Goal: Information Seeking & Learning: Understand process/instructions

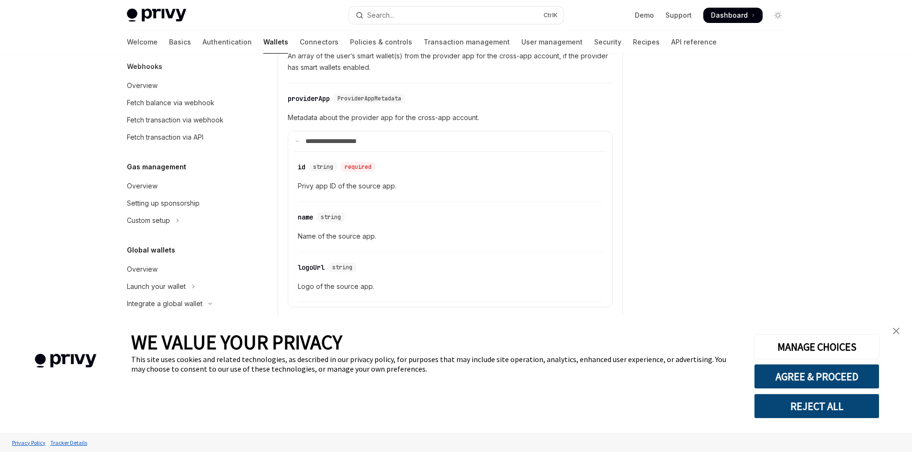
scroll to position [479, 0]
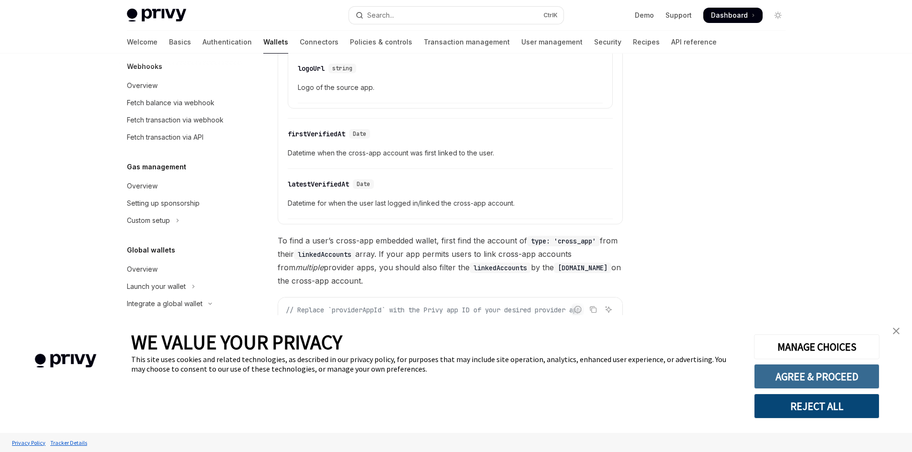
click at [813, 374] on button "AGREE & PROCEED" at bounding box center [816, 376] width 125 height 25
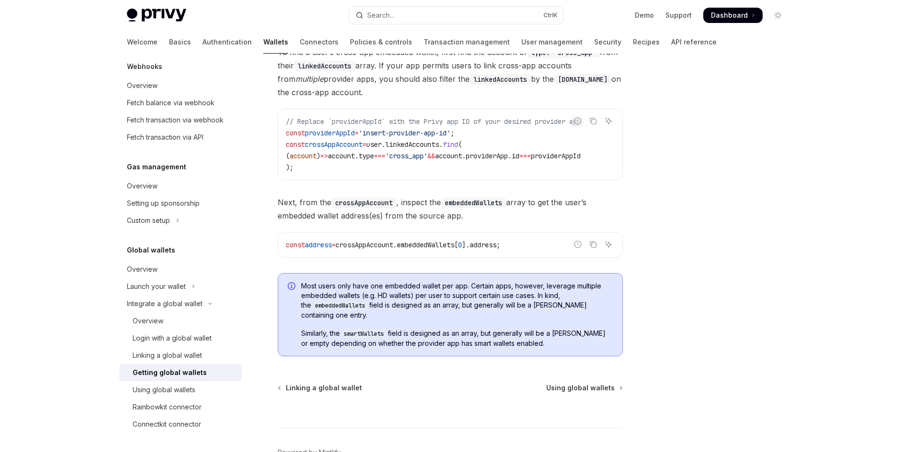
scroll to position [730, 0]
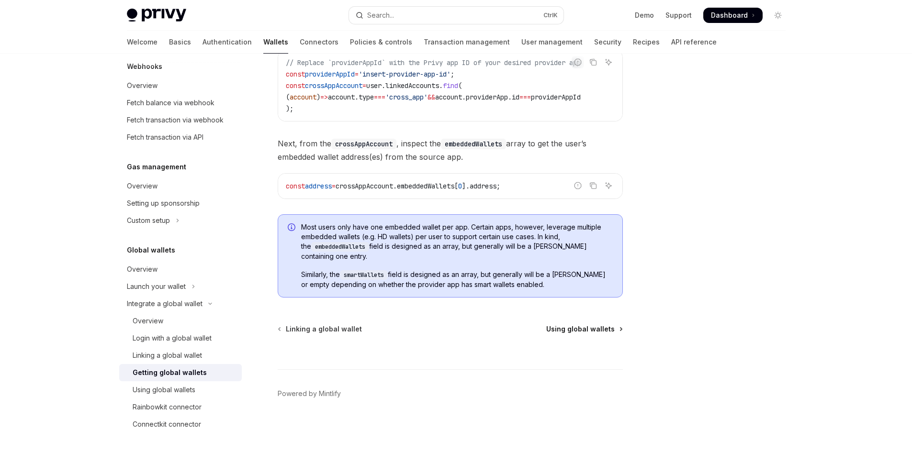
click at [601, 325] on span "Using global wallets" at bounding box center [580, 330] width 68 height 10
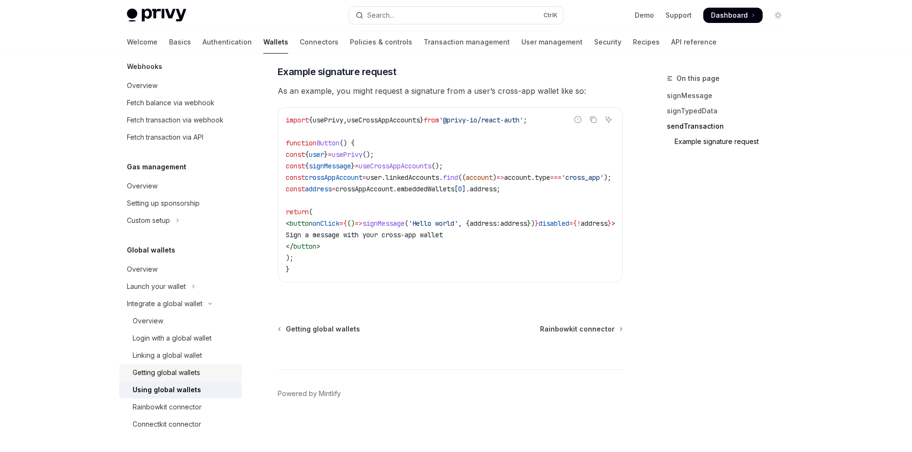
scroll to position [1599, 0]
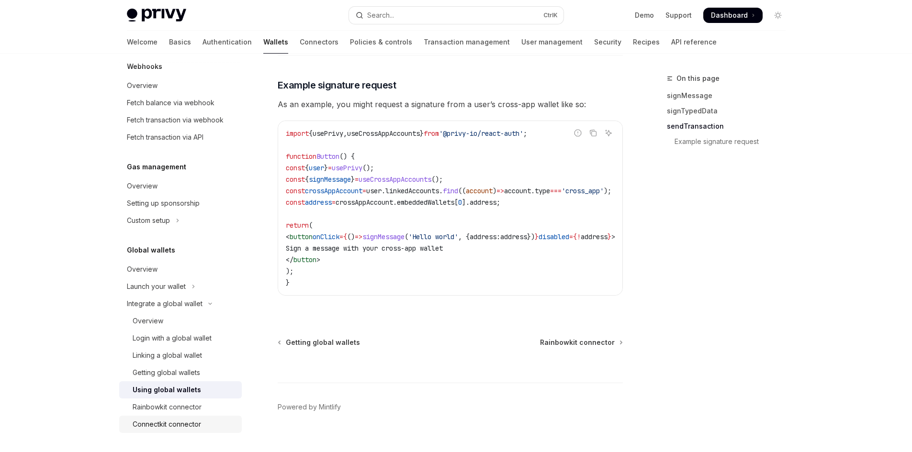
click at [161, 425] on div "Connectkit connector" at bounding box center [167, 424] width 68 height 11
type textarea "*"
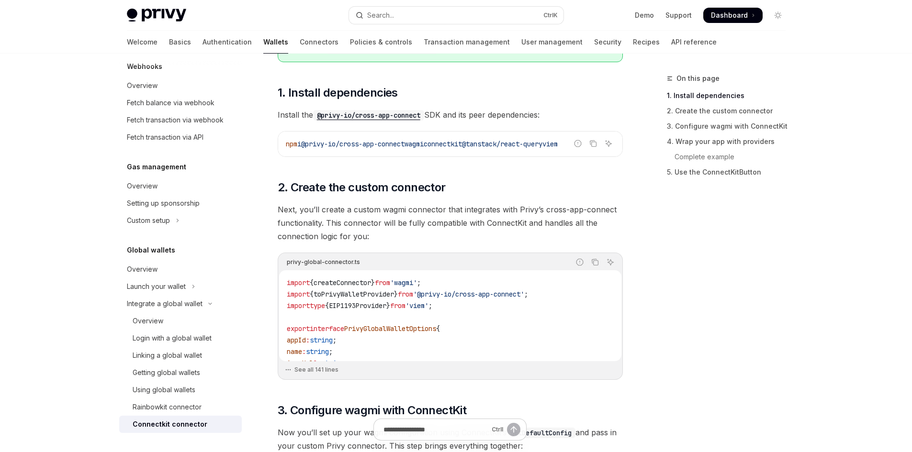
scroll to position [174, 0]
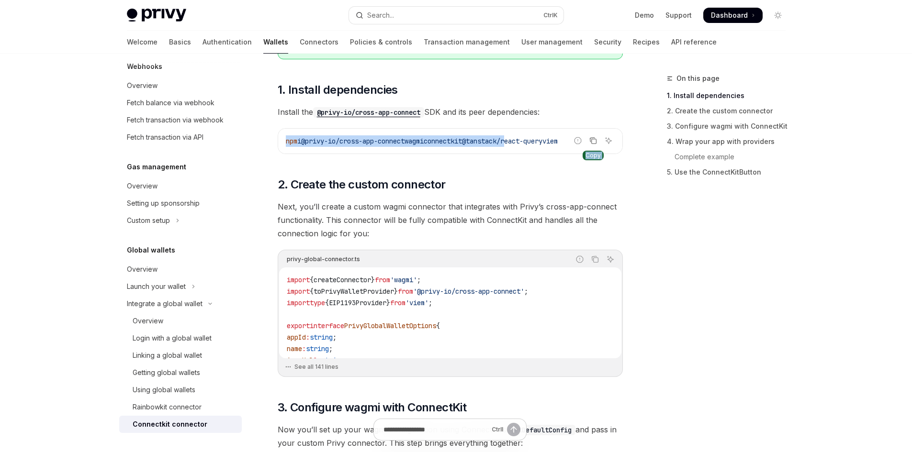
drag, startPoint x: 533, startPoint y: 135, endPoint x: 593, endPoint y: 142, distance: 60.2
click at [593, 142] on div "Report incorrect code Copy Ask AI npm i @privy-io/cross-app-connect wagmi conne…" at bounding box center [450, 141] width 345 height 26
click at [497, 145] on span "@tanstack/react-query" at bounding box center [502, 141] width 80 height 9
drag, startPoint x: 513, startPoint y: 140, endPoint x: 586, endPoint y: 139, distance: 73.2
click at [558, 139] on span "npm i @privy-io/cross-app-connect wagmi connectkit @tanstack/react-query viem" at bounding box center [422, 141] width 272 height 9
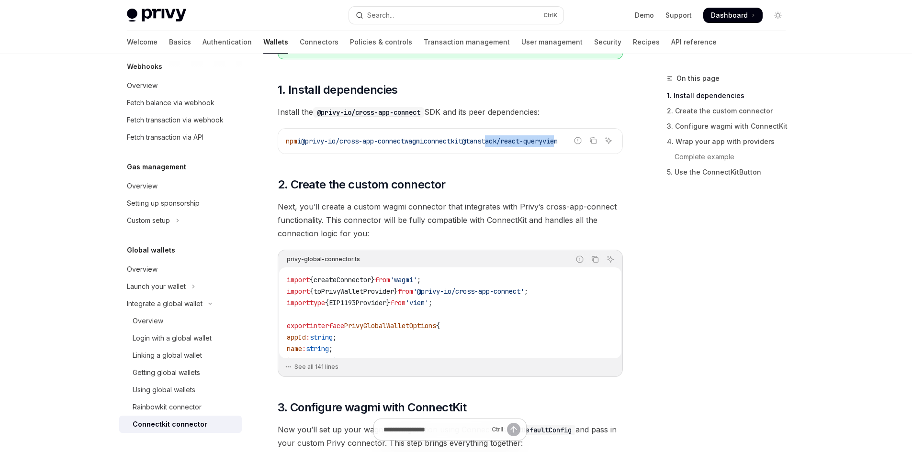
click at [553, 146] on code "npm i @privy-io/cross-app-connect wagmi connectkit @tanstack/react-query viem" at bounding box center [450, 140] width 329 height 11
click at [542, 141] on span "@tanstack/react-query" at bounding box center [502, 141] width 80 height 9
click at [542, 138] on span "@tanstack/react-query" at bounding box center [502, 141] width 80 height 9
click at [542, 141] on span "@tanstack/react-query" at bounding box center [502, 141] width 80 height 9
drag, startPoint x: 528, startPoint y: 138, endPoint x: 541, endPoint y: 140, distance: 13.1
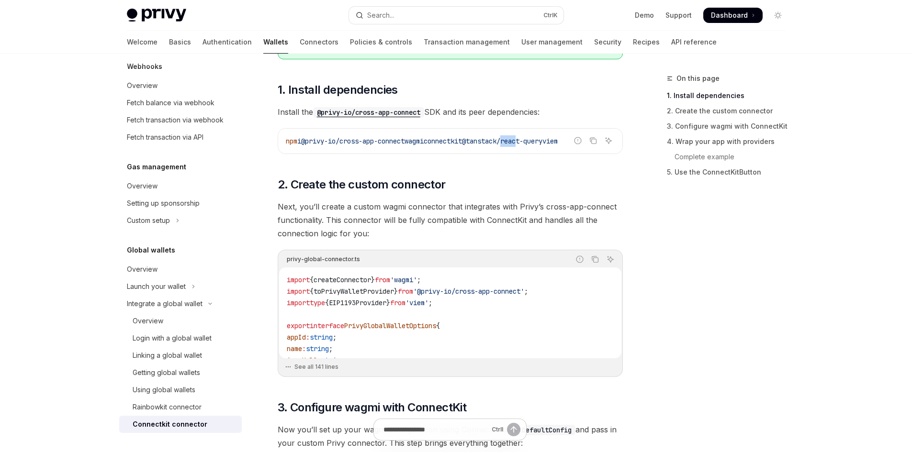
click at [541, 140] on span "@tanstack/react-query" at bounding box center [502, 141] width 80 height 9
click at [582, 183] on h2 "​ 2. Create the custom connector" at bounding box center [450, 184] width 345 height 15
click at [595, 143] on icon "Copy the contents from the code block" at bounding box center [593, 141] width 8 height 8
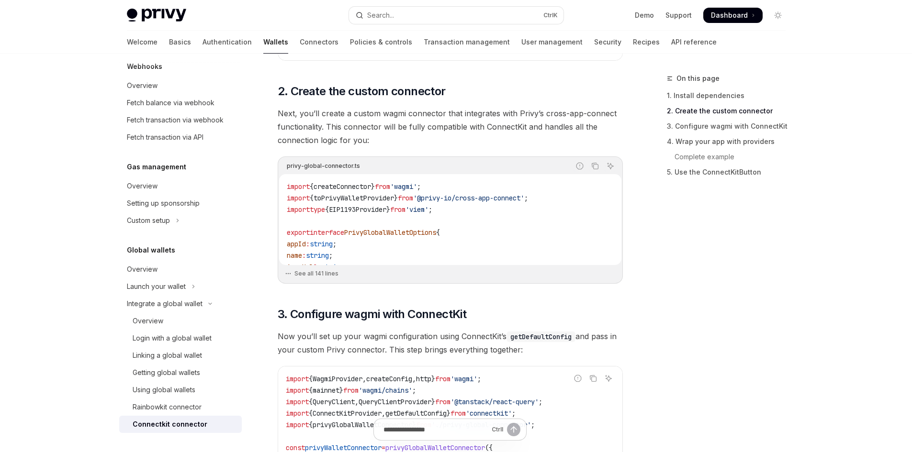
scroll to position [222, 0]
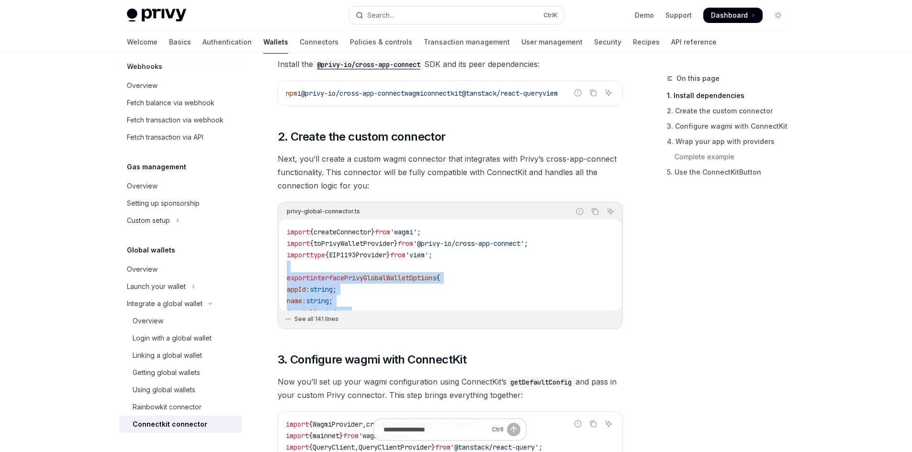
drag, startPoint x: 462, startPoint y: 268, endPoint x: 458, endPoint y: 311, distance: 43.3
click at [458, 311] on div "privy-global-connector.ts Report incorrect code Copy Ask AI import { createConn…" at bounding box center [450, 265] width 345 height 127
click at [440, 274] on span "{" at bounding box center [438, 278] width 4 height 9
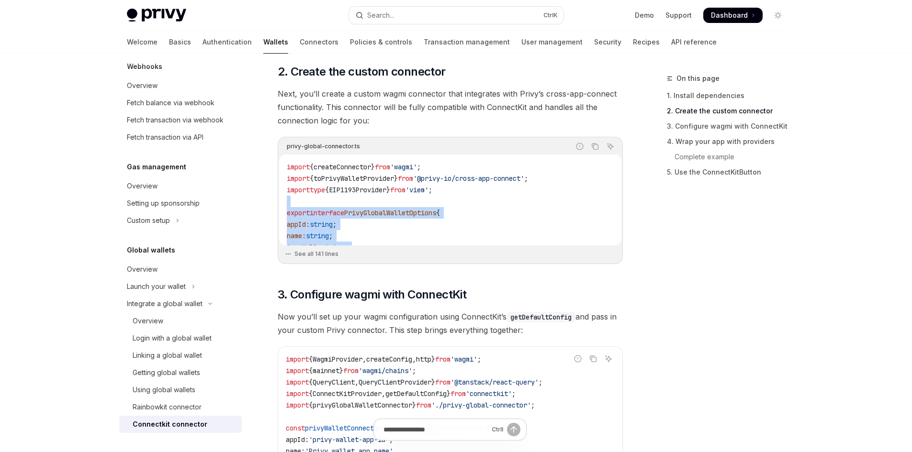
scroll to position [269, 0]
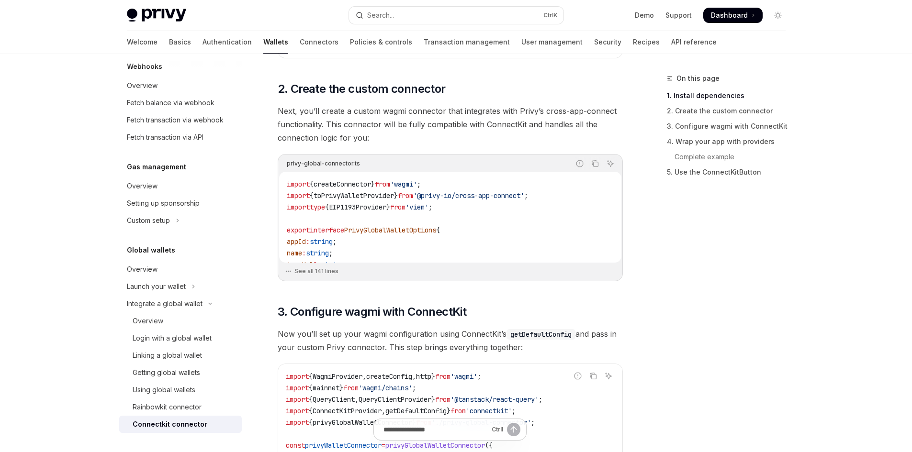
click at [329, 192] on span "toPrivyWalletProvider" at bounding box center [354, 195] width 80 height 9
click at [329, 191] on span "toPrivyWalletProvider" at bounding box center [354, 195] width 80 height 9
click at [373, 231] on span "PrivyGlobalWalletOptions" at bounding box center [390, 230] width 92 height 9
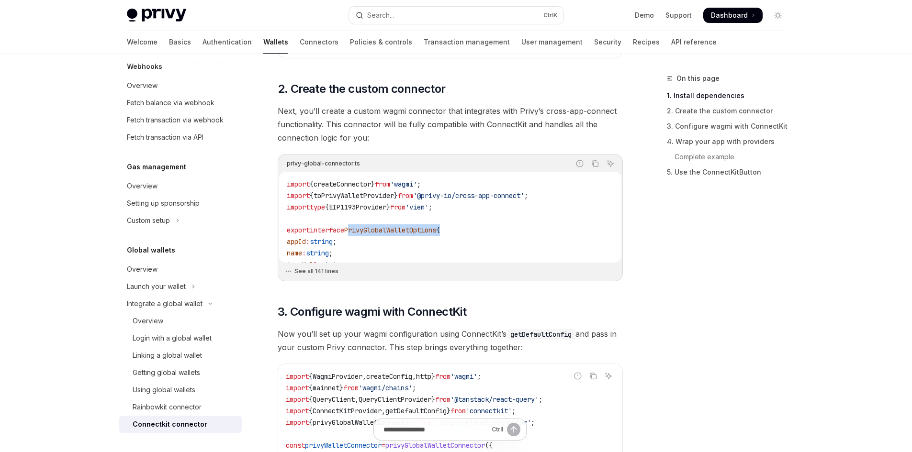
click at [317, 272] on button "See all 141 lines" at bounding box center [450, 271] width 331 height 13
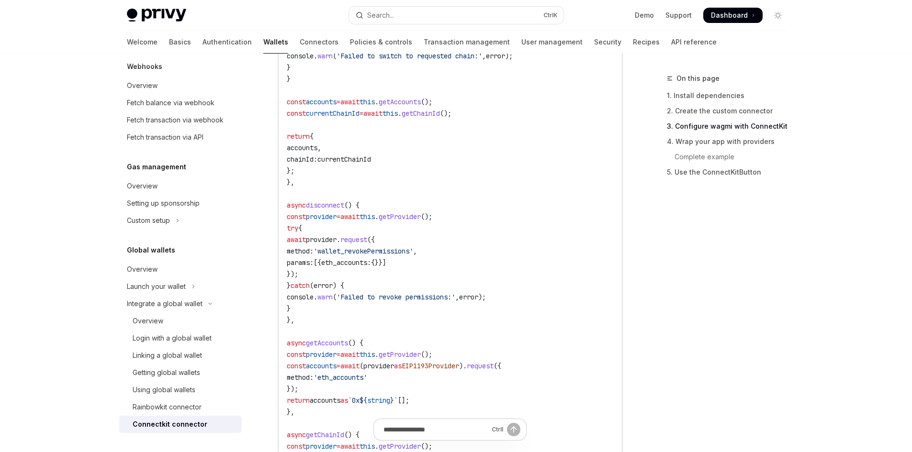
scroll to position [875, 0]
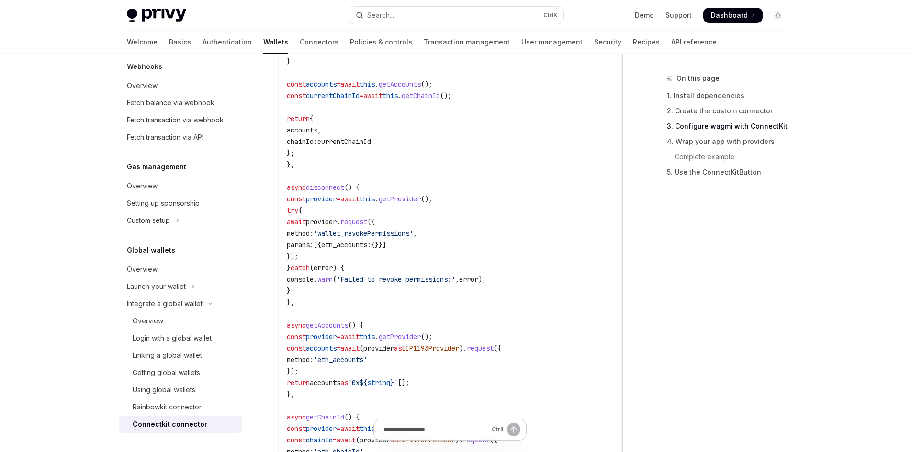
click at [479, 212] on code "import { createConnector } from 'wagmi' ; import { toPrivyWalletProvider } from…" at bounding box center [450, 383] width 327 height 1620
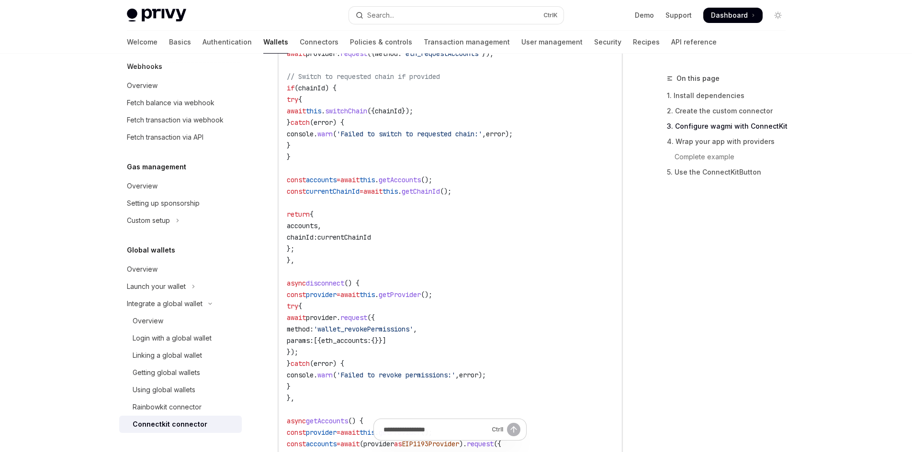
scroll to position [731, 0]
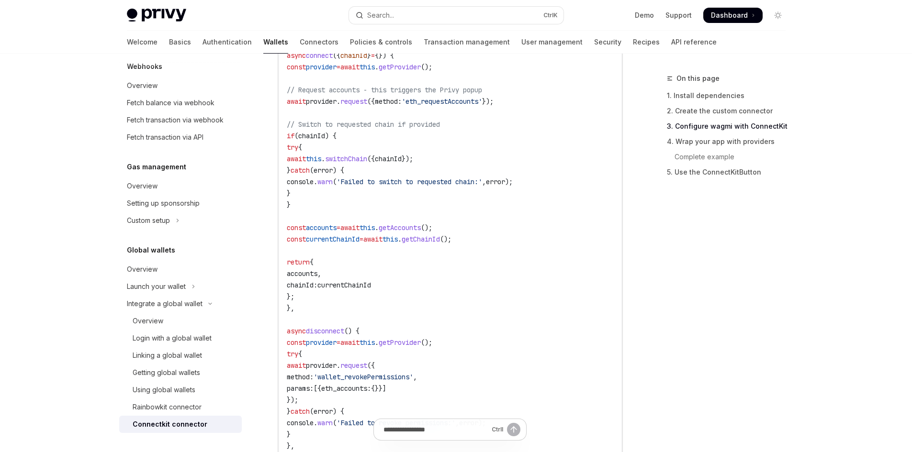
click at [421, 224] on span "getAccounts" at bounding box center [400, 228] width 42 height 9
click at [337, 229] on span "accounts" at bounding box center [321, 228] width 31 height 9
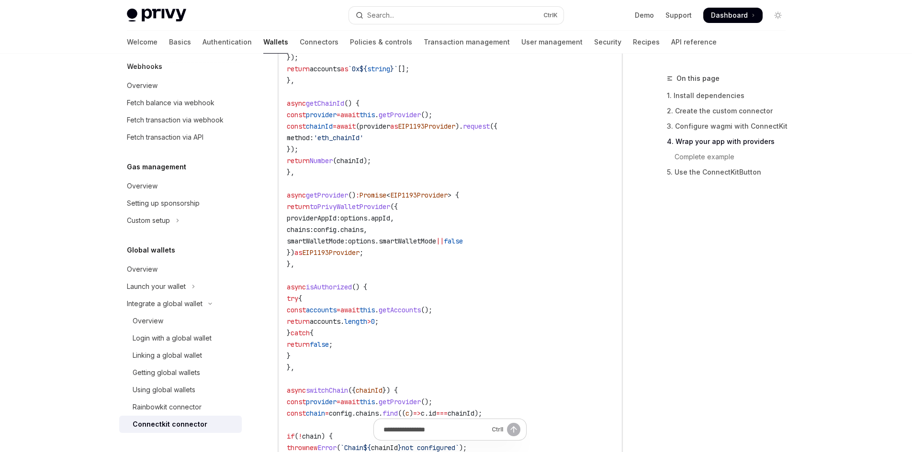
scroll to position [1224, 0]
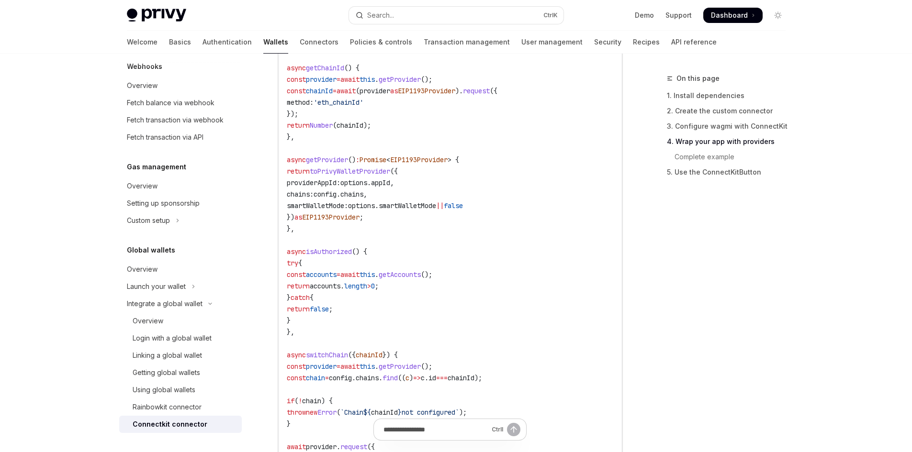
click at [360, 170] on span "toPrivyWalletProvider" at bounding box center [350, 171] width 80 height 9
click at [353, 170] on span "toPrivyWalletProvider" at bounding box center [350, 171] width 80 height 9
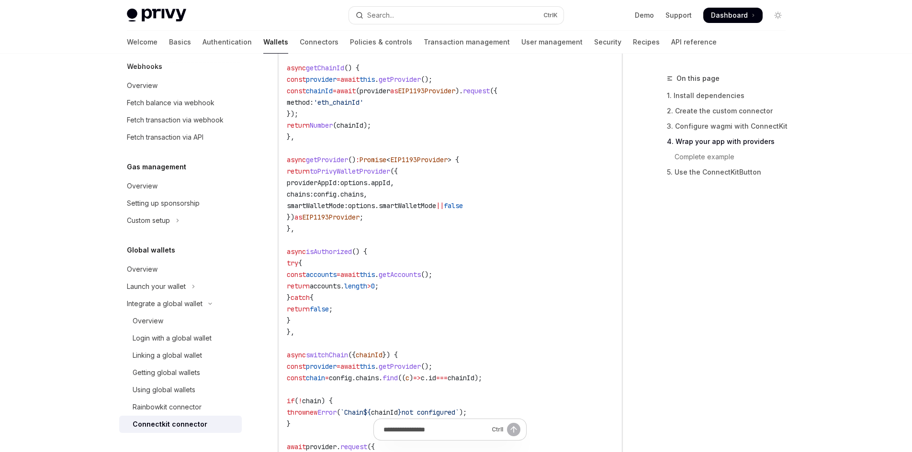
click at [436, 204] on span "smartWalletMode" at bounding box center [407, 206] width 57 height 9
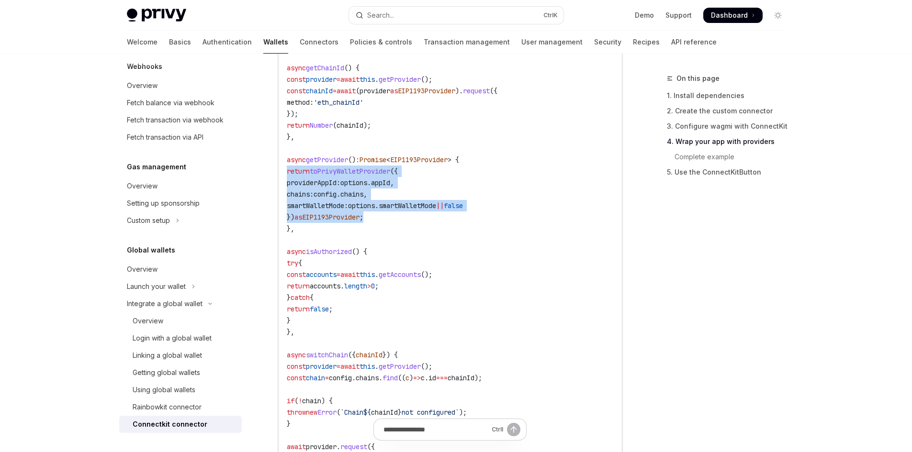
drag, startPoint x: 401, startPoint y: 216, endPoint x: 282, endPoint y: 175, distance: 125.6
click at [282, 175] on div "import { createConnector } from 'wagmi' ; import { toPrivyWalletProvider } from…" at bounding box center [450, 36] width 342 height 1639
drag, startPoint x: 325, startPoint y: 226, endPoint x: 266, endPoint y: 162, distance: 87.7
click at [348, 163] on span "getProvider" at bounding box center [327, 160] width 42 height 9
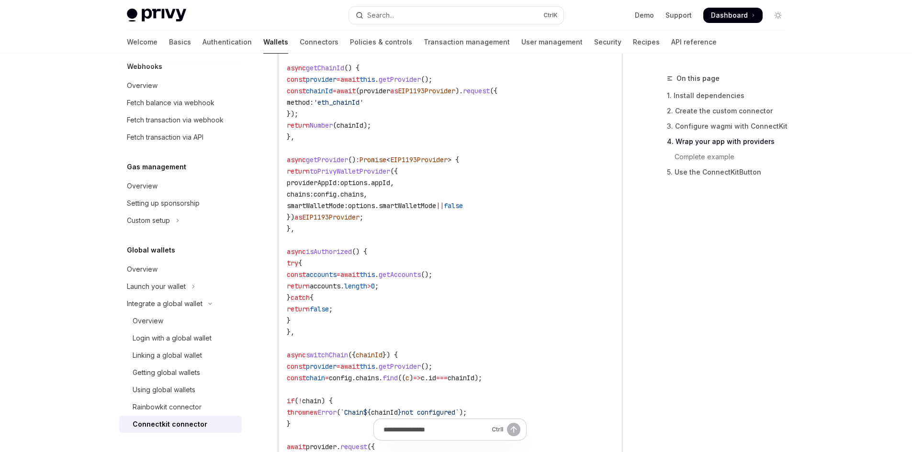
click at [348, 168] on span "toPrivyWalletProvider" at bounding box center [350, 171] width 80 height 9
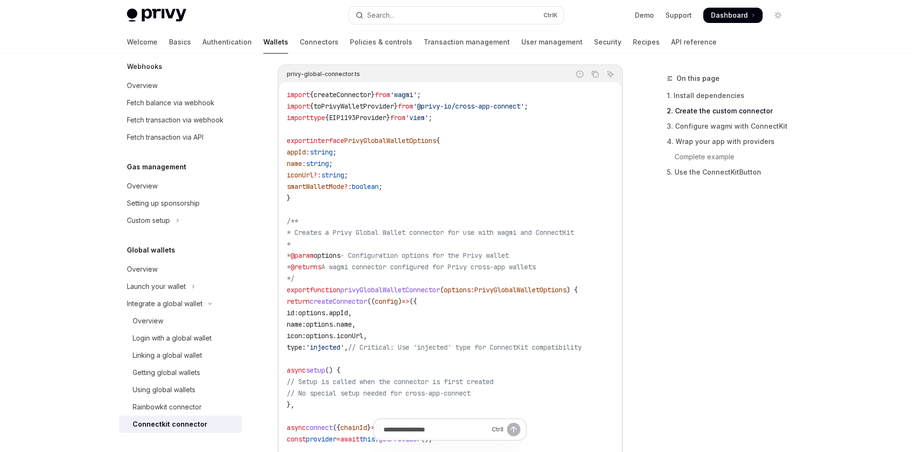
scroll to position [341, 0]
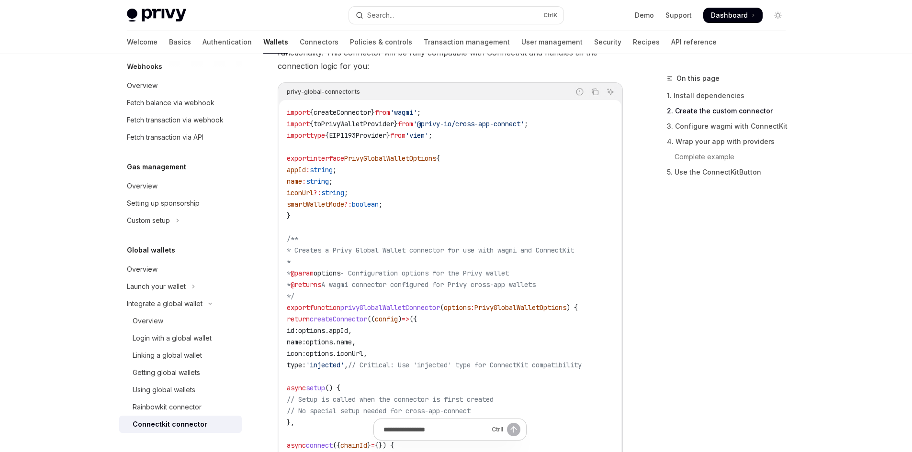
click at [364, 121] on span "toPrivyWalletProvider" at bounding box center [354, 124] width 80 height 9
copy code "import { toPrivyWalletProvider } from '@privy-io/cross-app-connect' ;"
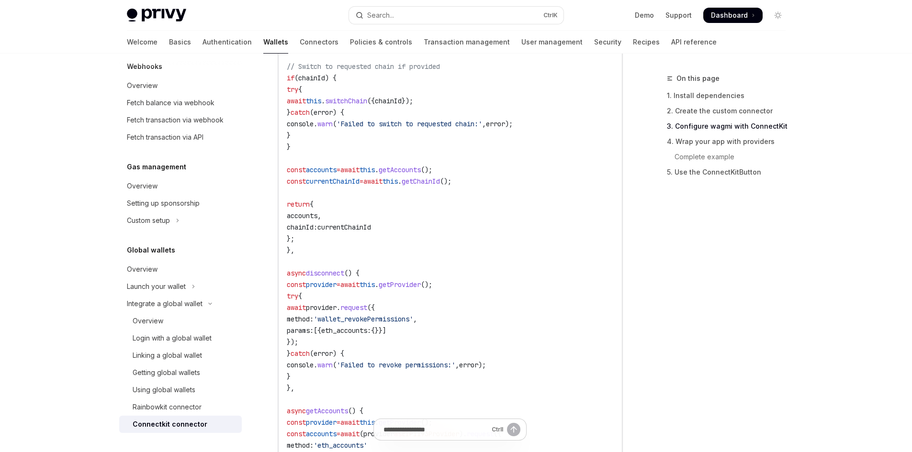
scroll to position [772, 0]
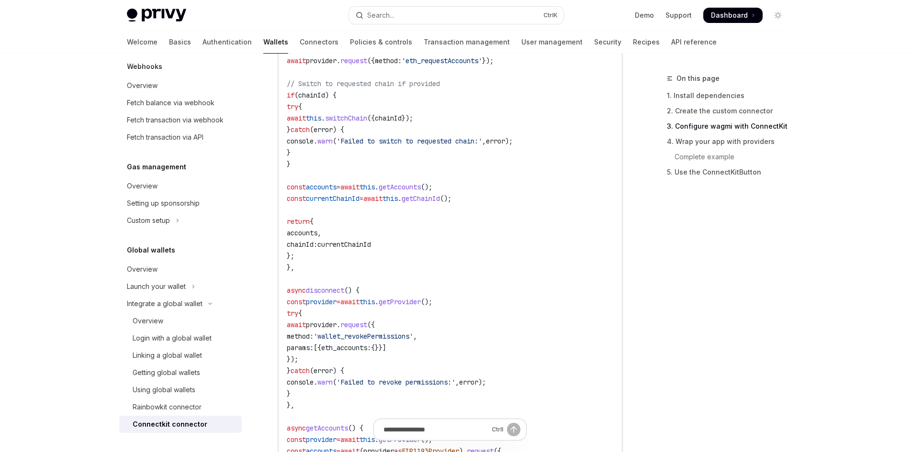
click at [382, 339] on span "'wallet_revokePermissions'" at bounding box center [364, 336] width 100 height 9
drag, startPoint x: 383, startPoint y: 345, endPoint x: 394, endPoint y: 356, distance: 15.2
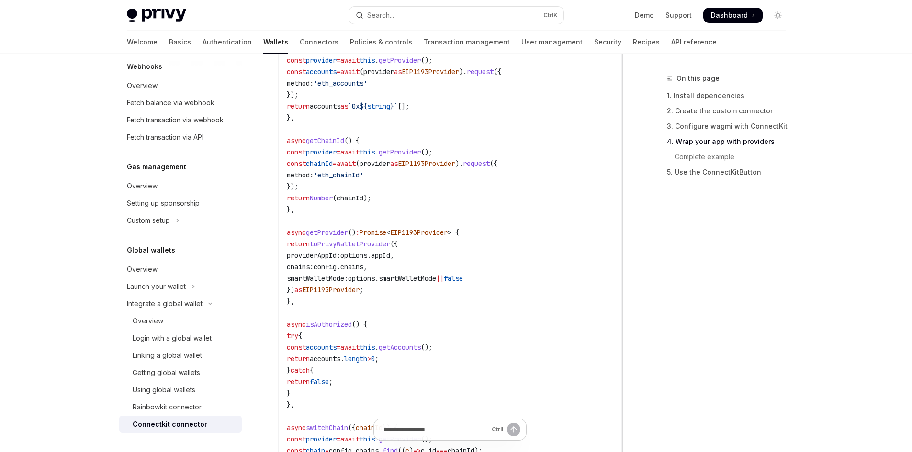
scroll to position [1178, 0]
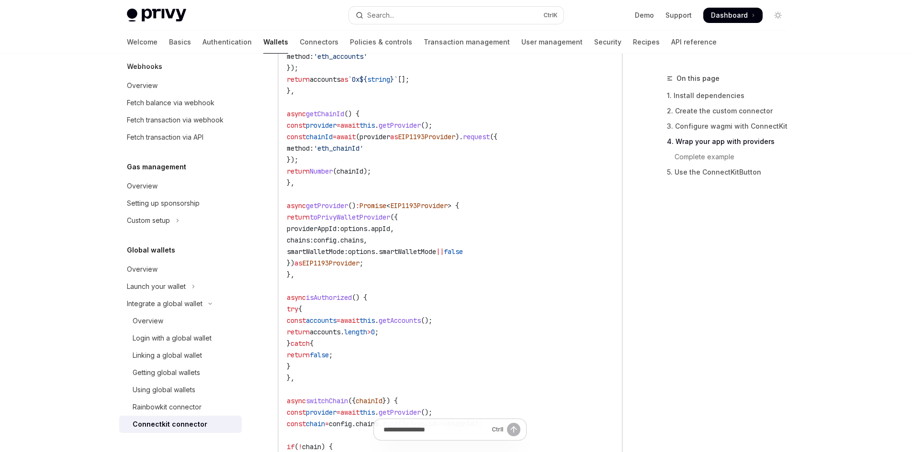
click at [367, 229] on span "options" at bounding box center [353, 228] width 27 height 9
click at [398, 219] on span "({" at bounding box center [394, 217] width 8 height 9
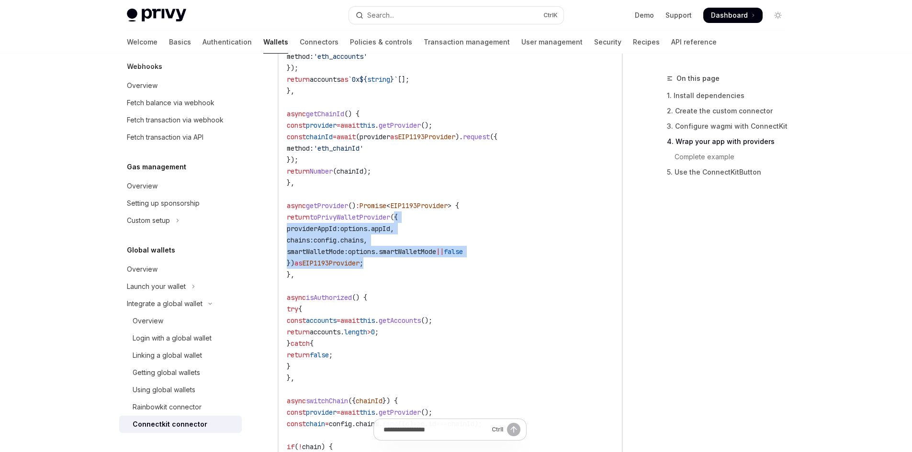
drag, startPoint x: 427, startPoint y: 219, endPoint x: 406, endPoint y: 268, distance: 53.0
click at [406, 268] on code "import { createConnector } from 'wagmi' ; import { toPrivyWalletProvider } from…" at bounding box center [450, 80] width 327 height 1620
copy code "{ providerAppId: options . appId , chains: config . chains , smartWalletMode: o…"
